Goal: Transaction & Acquisition: Purchase product/service

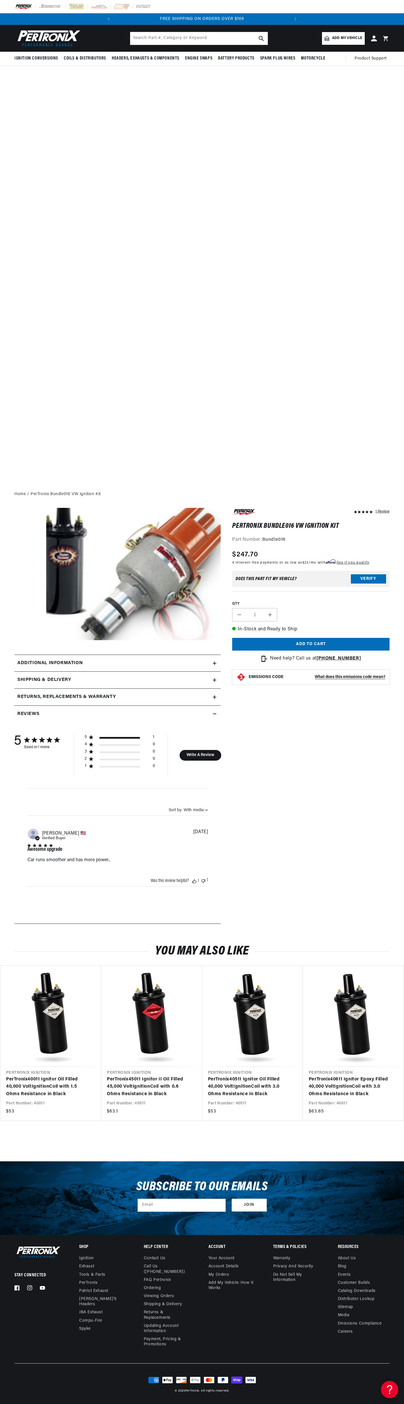
scroll to position [0, 154]
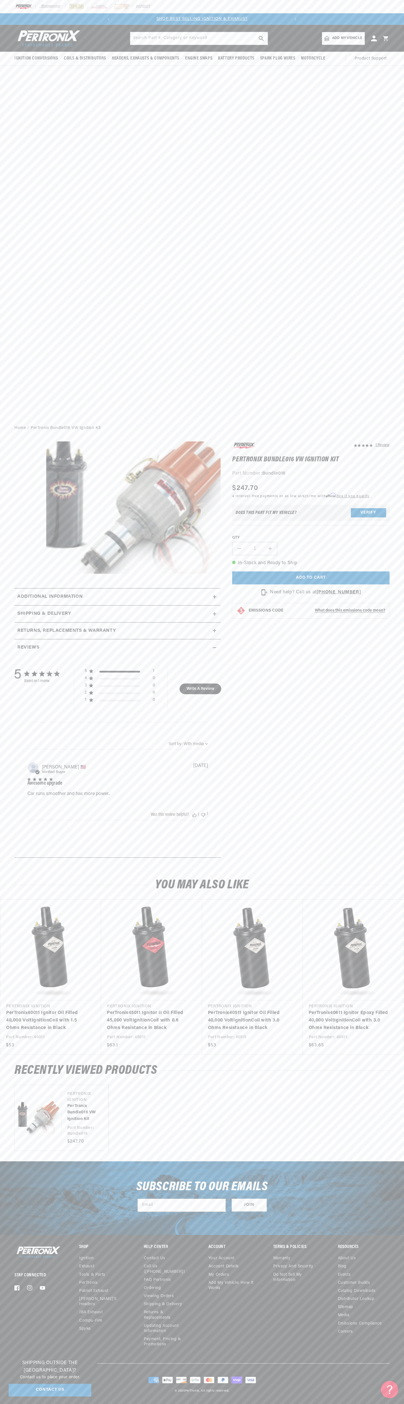
click at [244, 9] on div at bounding box center [202, 6] width 404 height 13
click at [389, 863] on div "1 Review" at bounding box center [305, 653] width 169 height 422
click at [278, 1404] on html "Skip to content Your cart Your cart is empty Get the right parts the first time…" at bounding box center [202, 702] width 404 height 1404
click at [17, 142] on div "Ignition Conversions Shop by Feature Ignitor© The Original Ignitor© Ignitor© II" at bounding box center [202, 223] width 404 height 396
